Goal: Book appointment/travel/reservation

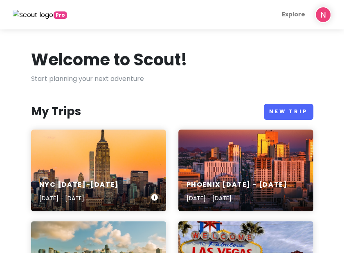
click at [104, 158] on div "NYC [DATE]-[DATE] [DATE] - [DATE]" at bounding box center [98, 171] width 135 height 82
click at [245, 154] on div "Phoenix [DATE] - [DATE] [DATE] - [DATE]" at bounding box center [245, 171] width 135 height 82
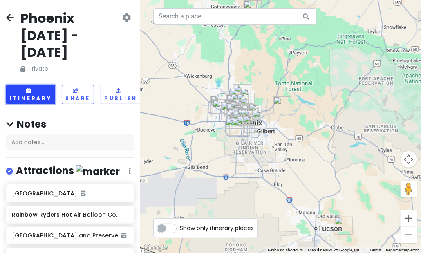
click at [41, 85] on button "Itinerary" at bounding box center [30, 94] width 49 height 19
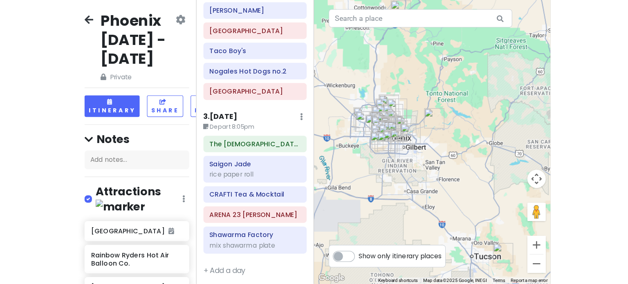
scroll to position [181, 0]
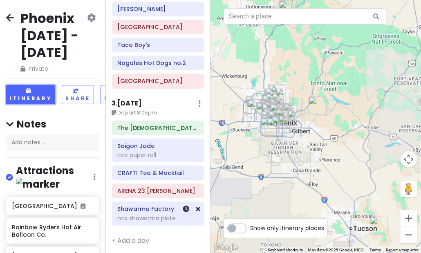
click at [130, 216] on div "mix shawarma plate" at bounding box center [157, 218] width 81 height 7
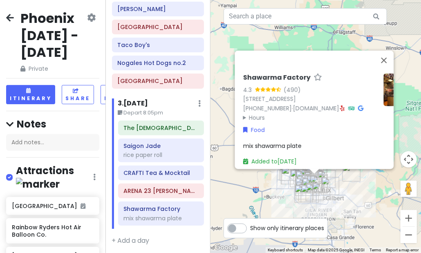
click at [343, 105] on icon at bounding box center [342, 108] width 4 height 6
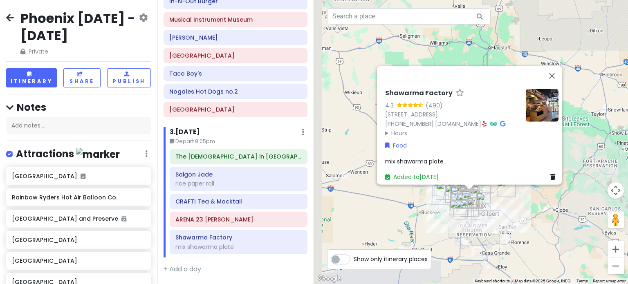
scroll to position [150, 0]
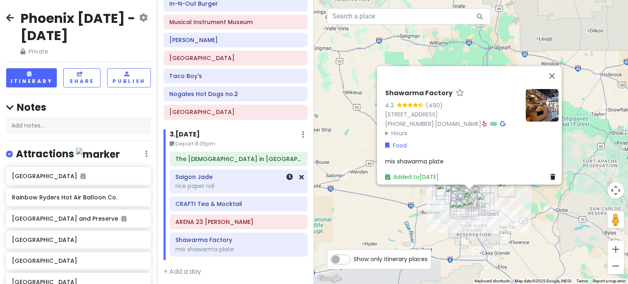
click at [208, 186] on div "rice paper roll" at bounding box center [238, 185] width 126 height 7
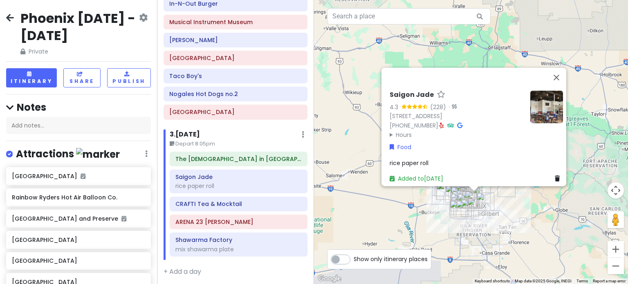
click at [343, 122] on icon at bounding box center [441, 125] width 4 height 6
click at [255, 242] on div "Shawarma Factory mix shawarma plate" at bounding box center [238, 245] width 126 height 20
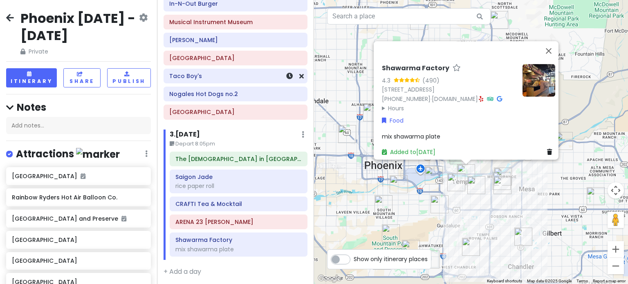
click at [210, 78] on div "Taco Boy's" at bounding box center [235, 75] width 132 height 11
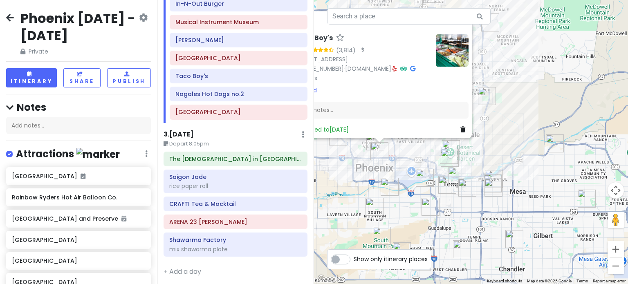
drag, startPoint x: 530, startPoint y: 181, endPoint x: 474, endPoint y: 159, distance: 60.0
click at [343, 159] on div "Taco Boy's 4.6 (3,814) · [STREET_ADDRESS] [PHONE_NUMBER] · [DOMAIN_NAME] · Hour…" at bounding box center [471, 142] width 314 height 284
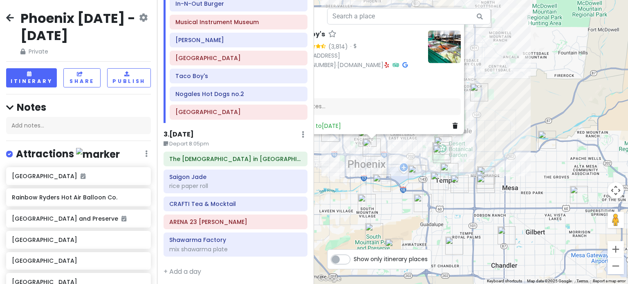
click at [343, 159] on div "Taco Boy's 4.6 (3,814) · [STREET_ADDRESS] [PHONE_NUMBER] · [DOMAIN_NAME] · Hour…" at bounding box center [471, 142] width 314 height 284
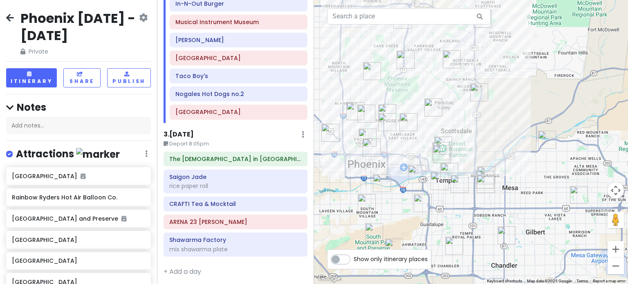
click at [343, 181] on img "The Church in Tempe" at bounding box center [439, 181] width 18 height 18
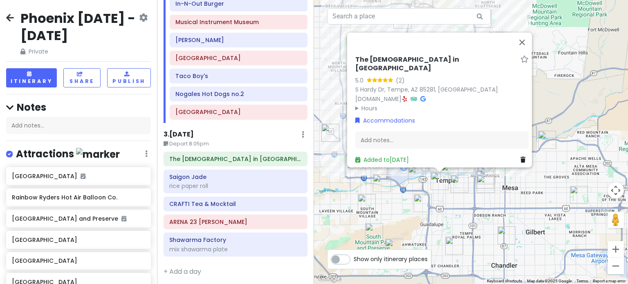
click at [343, 202] on div "The [DEMOGRAPHIC_DATA] in Tempe 5.0 (2) [GEOGRAPHIC_DATA], [GEOGRAPHIC_DATA] [D…" at bounding box center [471, 142] width 314 height 284
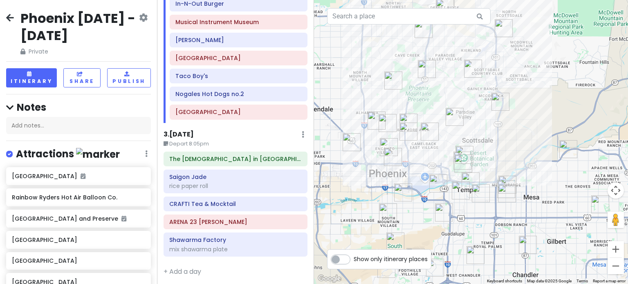
drag, startPoint x: 460, startPoint y: 174, endPoint x: 478, endPoint y: 184, distance: 20.5
click at [343, 184] on div at bounding box center [471, 142] width 314 height 284
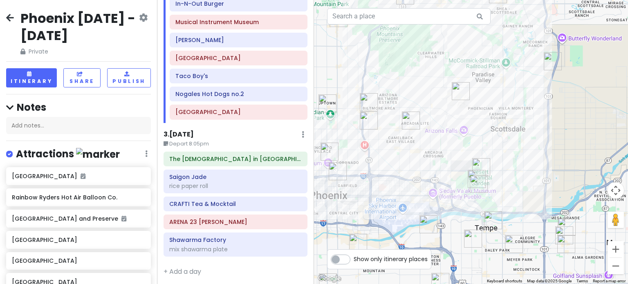
click at [343, 217] on img "Shawarma Factory" at bounding box center [493, 220] width 18 height 18
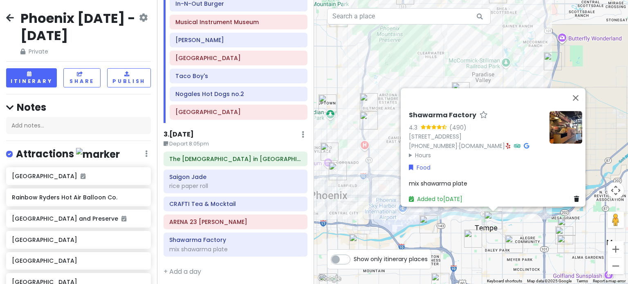
click at [343, 228] on img "Little Miss BBQ-University" at bounding box center [428, 224] width 18 height 18
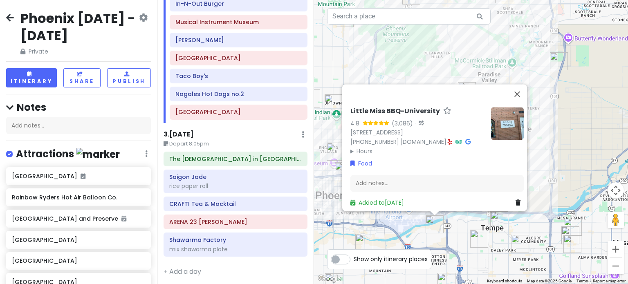
click at [343, 244] on img "Saigon Jade" at bounding box center [572, 244] width 18 height 18
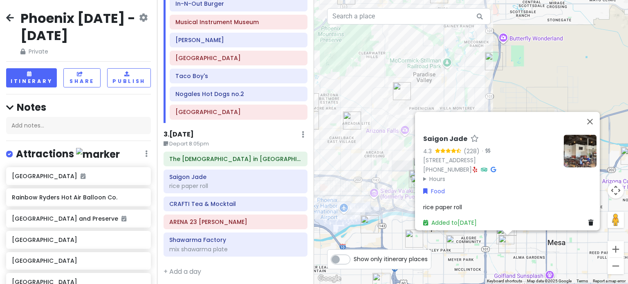
click at [343, 246] on img "JELATO 8∞" at bounding box center [455, 244] width 18 height 18
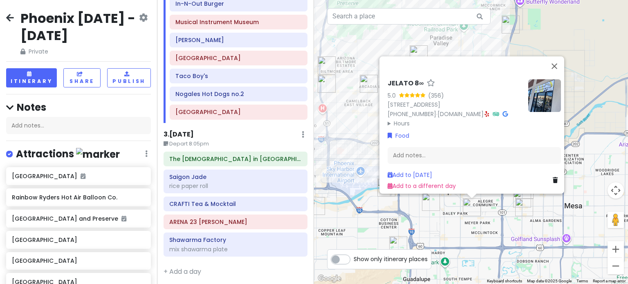
drag, startPoint x: 450, startPoint y: 246, endPoint x: 470, endPoint y: 208, distance: 43.7
click at [343, 208] on img "JELATO 8∞" at bounding box center [472, 207] width 18 height 18
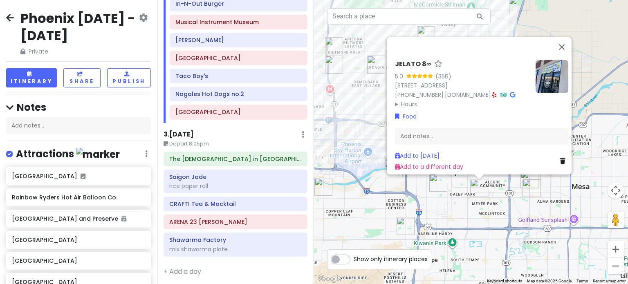
click at [343, 224] on div "To navigate, press the arrow keys. JELATO 8∞ 5.0 (356) [STREET_ADDRESS] [PHONE_…" at bounding box center [471, 142] width 314 height 284
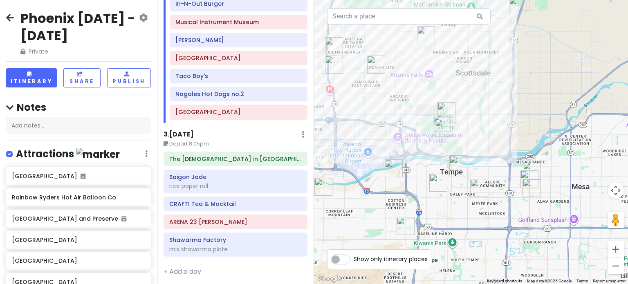
click at [343, 172] on img "Shawarma Factory" at bounding box center [458, 164] width 18 height 18
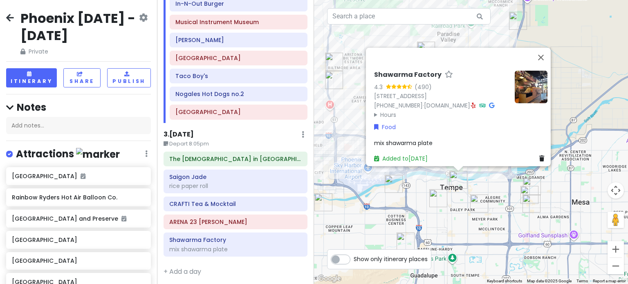
click at [236, 137] on div "3 . [DATE] Edit Day Notes Delete Day" at bounding box center [235, 137] width 144 height 14
